Goal: Navigation & Orientation: Understand site structure

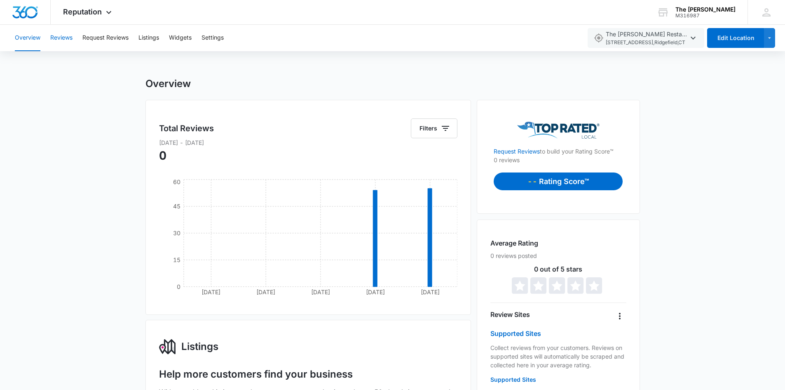
click at [52, 38] on button "Reviews" at bounding box center [61, 38] width 22 height 26
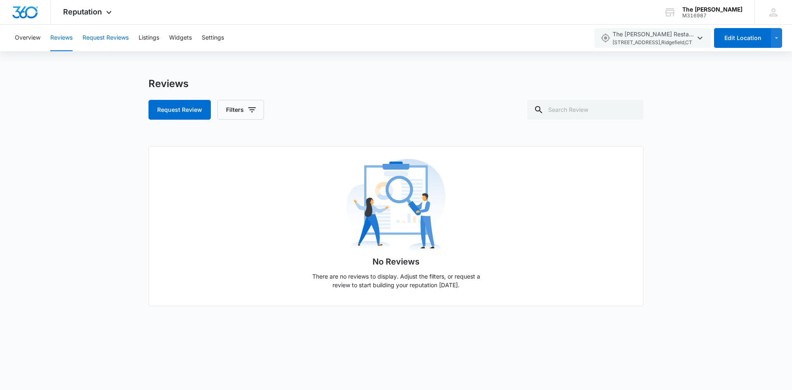
click at [109, 35] on button "Request Reviews" at bounding box center [105, 38] width 46 height 26
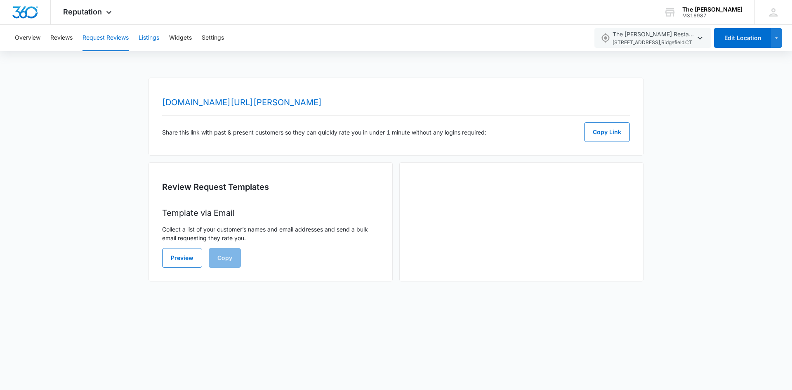
click at [152, 41] on button "Listings" at bounding box center [149, 38] width 21 height 26
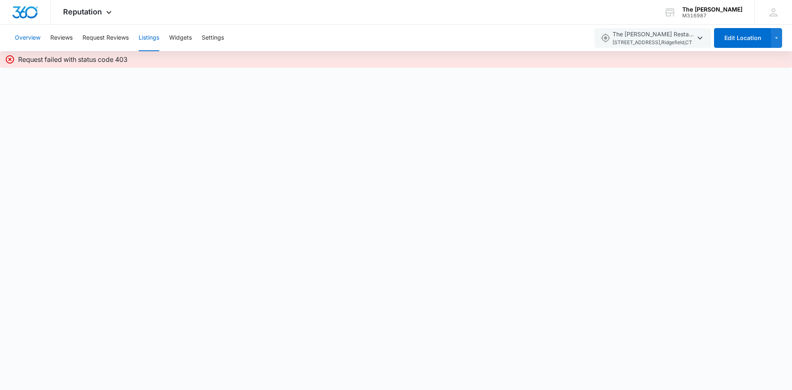
click at [30, 38] on button "Overview" at bounding box center [28, 38] width 26 height 26
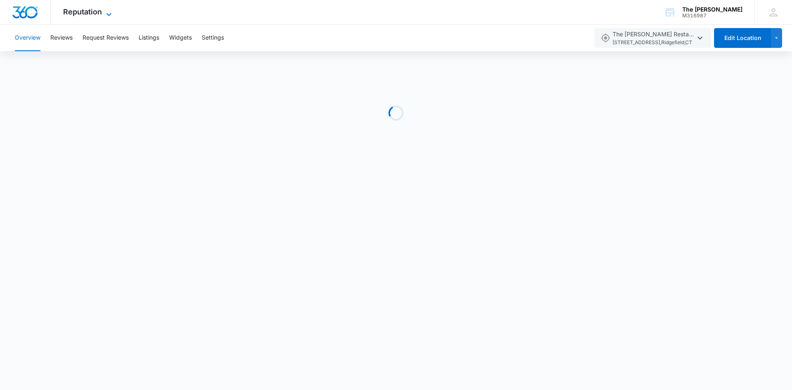
click at [82, 13] on span "Reputation" at bounding box center [82, 11] width 39 height 9
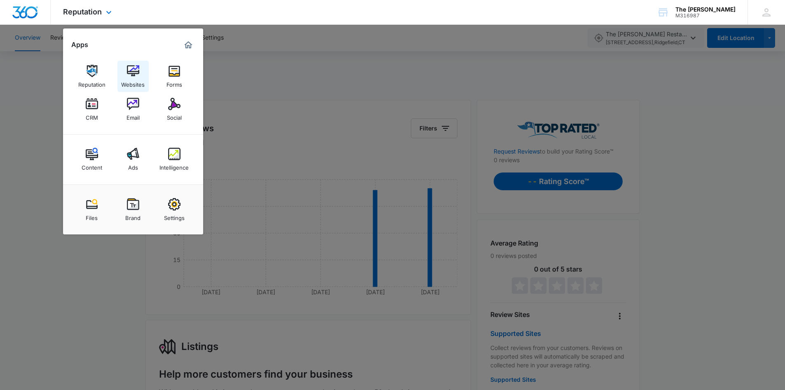
click at [136, 76] on img at bounding box center [133, 71] width 12 height 12
